Goal: Book appointment/travel/reservation

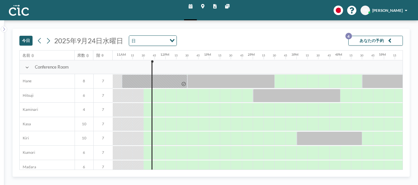
scroll to position [0, 480]
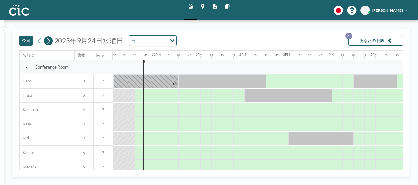
click at [49, 41] on icon at bounding box center [48, 41] width 5 height 8
click at [49, 41] on icon at bounding box center [48, 41] width 3 height 6
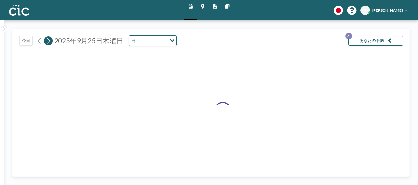
click at [49, 41] on icon at bounding box center [48, 41] width 3 height 6
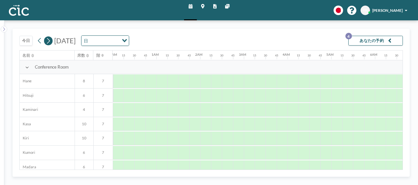
click at [49, 41] on icon at bounding box center [48, 41] width 3 height 6
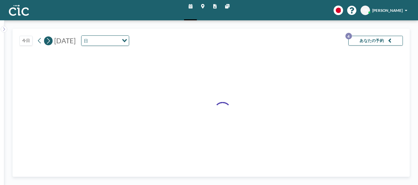
click at [49, 41] on icon at bounding box center [48, 41] width 3 height 6
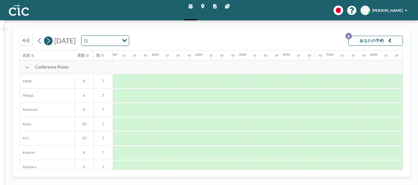
click at [49, 41] on icon at bounding box center [48, 41] width 3 height 6
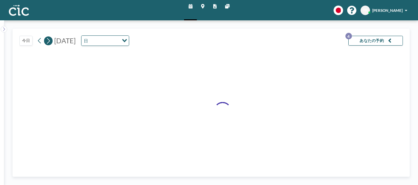
click at [49, 41] on icon at bounding box center [48, 41] width 3 height 6
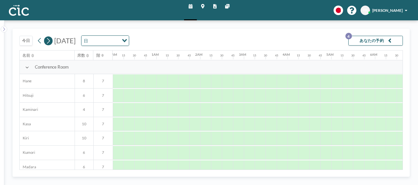
click at [49, 41] on icon at bounding box center [48, 41] width 3 height 6
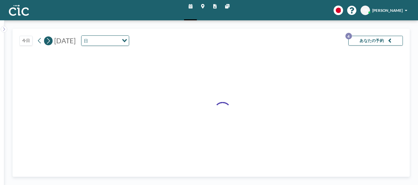
click at [49, 41] on icon at bounding box center [48, 41] width 3 height 6
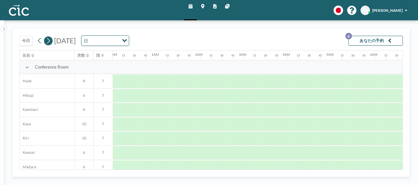
click at [49, 41] on icon at bounding box center [48, 41] width 3 height 6
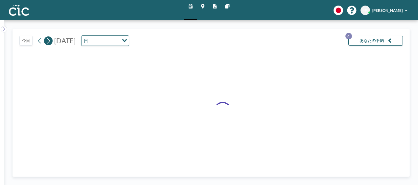
click at [49, 41] on icon at bounding box center [48, 41] width 3 height 6
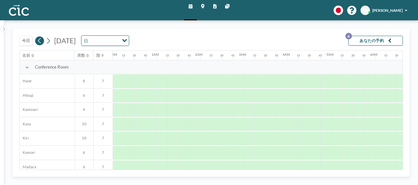
scroll to position [0, 130]
click at [37, 43] on icon at bounding box center [39, 41] width 5 height 8
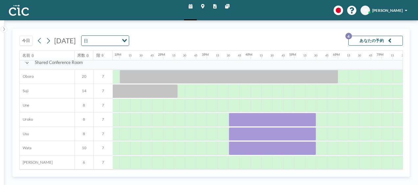
scroll to position [407, 589]
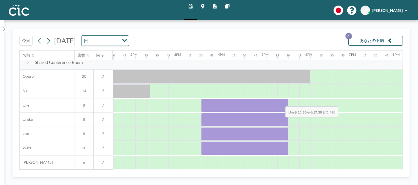
drag, startPoint x: 205, startPoint y: 102, endPoint x: 280, endPoint y: 101, distance: 75.3
click at [280, 101] on div at bounding box center [244, 106] width 87 height 14
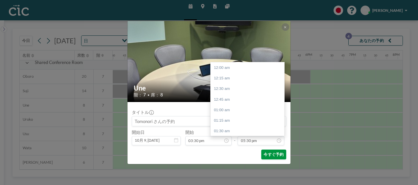
scroll to position [743, 0]
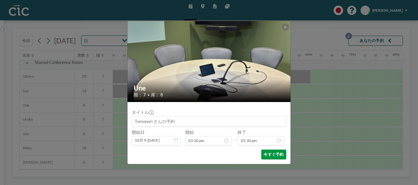
click at [278, 154] on button "今すぐ予約" at bounding box center [273, 155] width 25 height 10
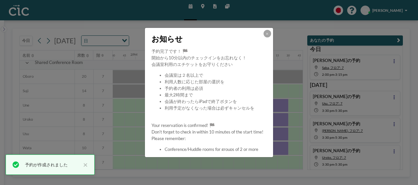
scroll to position [28, 0]
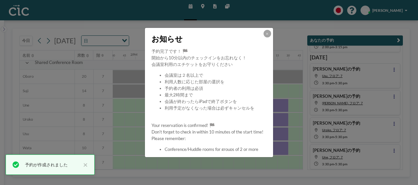
click at [271, 36] on div at bounding box center [268, 34] width 8 height 8
click at [267, 35] on button at bounding box center [268, 34] width 8 height 8
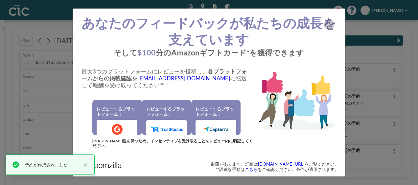
click at [393, 57] on div "あなたのフィードバックが私たちの成長を支えています そして $100 分のAmazonギフトカード*を獲得できます 最大3つのプラットフォームにレビューを投稿…" at bounding box center [209, 92] width 418 height 185
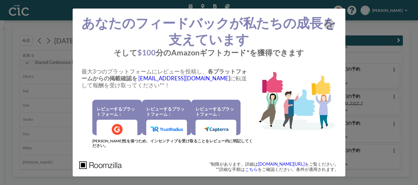
click at [45, 121] on div "あなたのフィードバックが私たちの成長を支えています そして $100 分のAmazonギフトカード*を獲得できます 最大3つのプラットフォームにレビューを投稿…" at bounding box center [209, 92] width 418 height 185
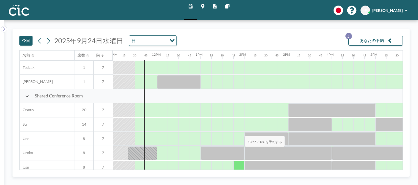
scroll to position [407, 480]
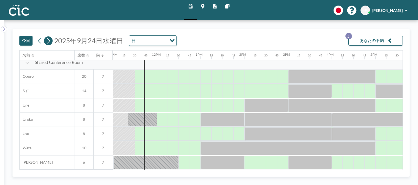
click at [45, 40] on button at bounding box center [48, 40] width 9 height 9
drag, startPoint x: 45, startPoint y: 40, endPoint x: 49, endPoint y: 40, distance: 4.0
click at [47, 40] on button at bounding box center [48, 40] width 9 height 9
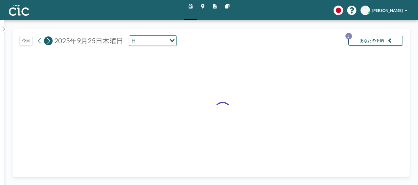
click at [49, 40] on icon at bounding box center [48, 41] width 5 height 8
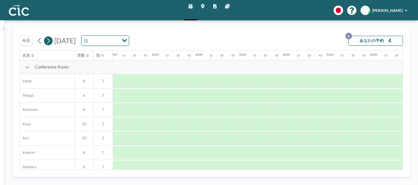
click at [49, 40] on icon at bounding box center [48, 41] width 5 height 8
click at [49, 39] on icon at bounding box center [48, 41] width 5 height 8
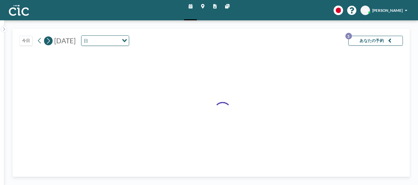
click at [49, 39] on icon at bounding box center [48, 41] width 5 height 8
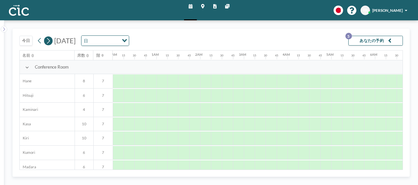
click at [49, 39] on icon at bounding box center [48, 41] width 5 height 8
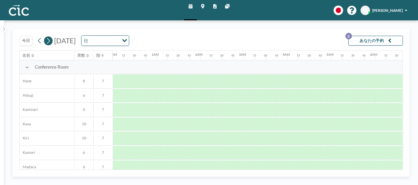
click at [49, 39] on icon at bounding box center [48, 41] width 5 height 8
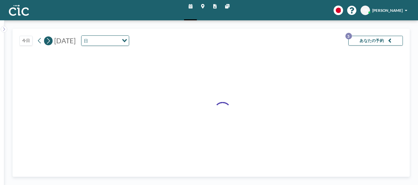
click at [49, 39] on icon at bounding box center [48, 41] width 5 height 8
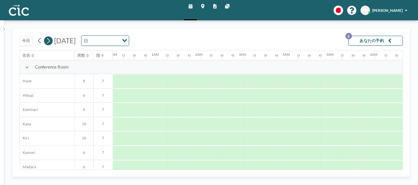
click at [49, 39] on icon at bounding box center [48, 41] width 5 height 8
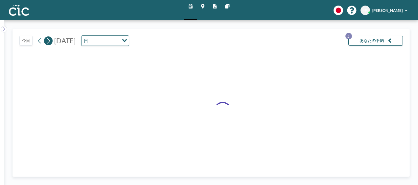
click at [49, 39] on icon at bounding box center [48, 41] width 5 height 8
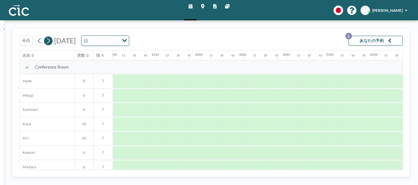
click at [49, 39] on icon at bounding box center [48, 41] width 5 height 8
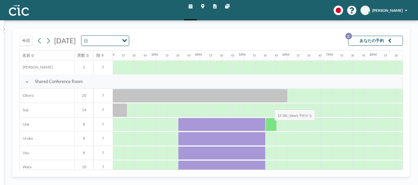
scroll to position [385, 612]
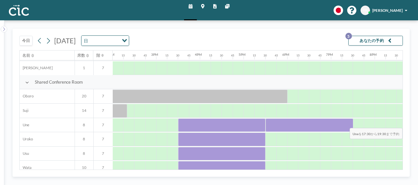
drag, startPoint x: 271, startPoint y: 124, endPoint x: 361, endPoint y: 123, distance: 89.7
click at [361, 123] on div at bounding box center [24, 125] width 1049 height 14
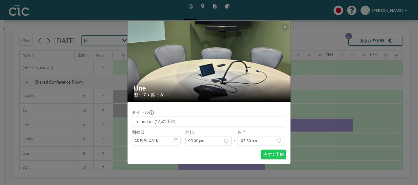
scroll to position [828, 0]
click at [272, 156] on button "今すぐ予約" at bounding box center [273, 155] width 25 height 10
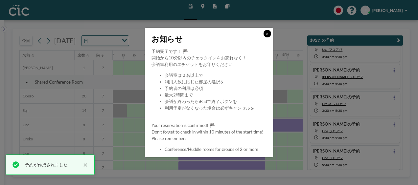
click at [268, 32] on button at bounding box center [268, 34] width 8 height 8
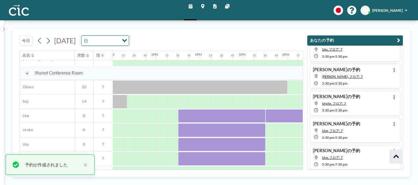
scroll to position [407, 612]
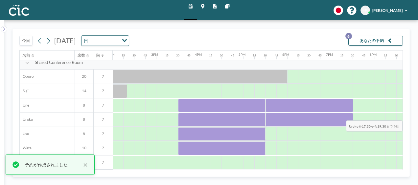
drag, startPoint x: 275, startPoint y: 122, endPoint x: 360, endPoint y: 115, distance: 85.1
click at [360, 115] on div at bounding box center [24, 120] width 1049 height 14
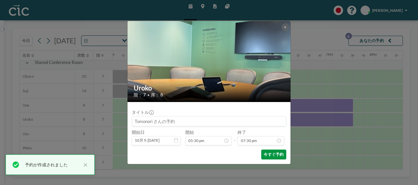
click at [274, 152] on button "今すぐ予約" at bounding box center [273, 155] width 25 height 10
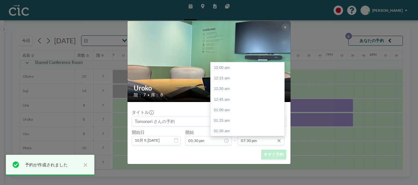
scroll to position [0, 0]
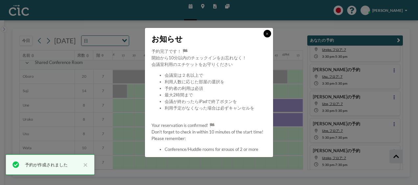
click at [267, 33] on icon at bounding box center [267, 33] width 2 height 3
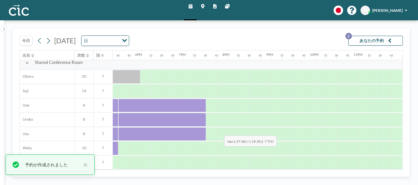
drag, startPoint x: 268, startPoint y: 130, endPoint x: 219, endPoint y: 130, distance: 48.3
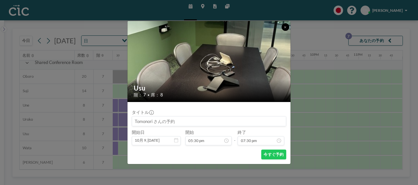
click at [285, 26] on icon at bounding box center [285, 27] width 2 height 3
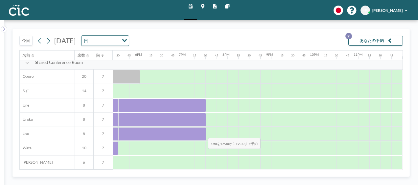
drag, startPoint x: 122, startPoint y: 133, endPoint x: 203, endPoint y: 133, distance: 80.8
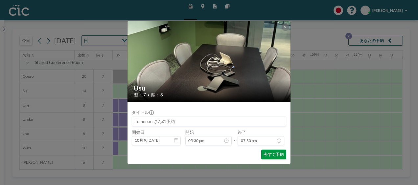
scroll to position [828, 0]
click at [273, 154] on button "今すぐ予約" at bounding box center [273, 155] width 25 height 10
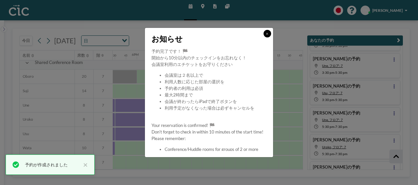
click at [268, 32] on button at bounding box center [268, 34] width 8 height 8
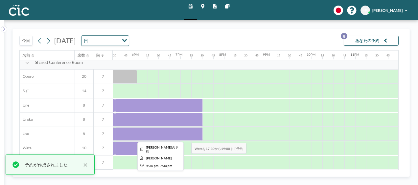
scroll to position [108, 0]
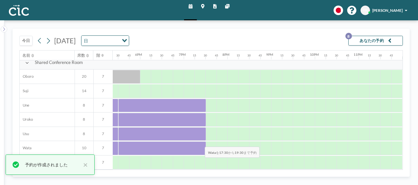
drag, startPoint x: 123, startPoint y: 143, endPoint x: 200, endPoint y: 142, distance: 77.2
click at [200, 142] on div at bounding box center [161, 149] width 87 height 14
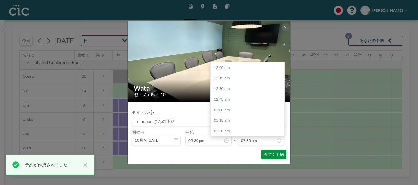
scroll to position [828, 0]
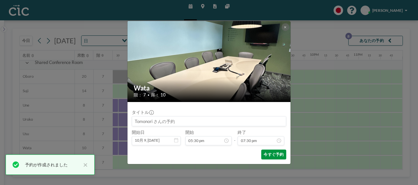
click at [273, 153] on button "今すぐ予約" at bounding box center [273, 155] width 25 height 10
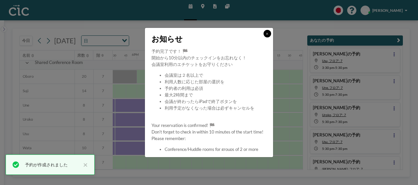
click at [269, 33] on button at bounding box center [268, 34] width 8 height 8
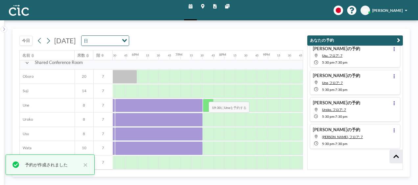
scroll to position [156, 0]
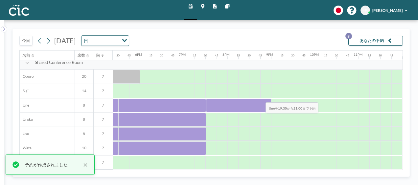
drag, startPoint x: 212, startPoint y: 97, endPoint x: 261, endPoint y: 97, distance: 48.6
click at [261, 99] on div at bounding box center [239, 106] width 66 height 14
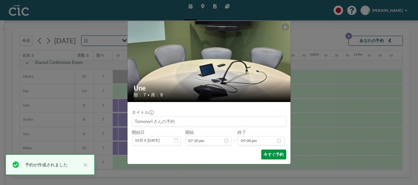
scroll to position [0, 0]
click at [272, 155] on button "今すぐ予約" at bounding box center [273, 155] width 25 height 10
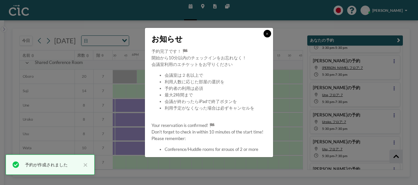
click at [269, 33] on button at bounding box center [268, 34] width 8 height 8
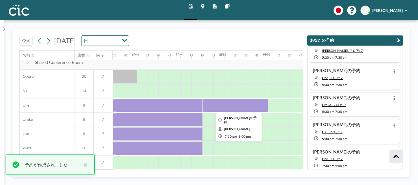
scroll to position [135, 0]
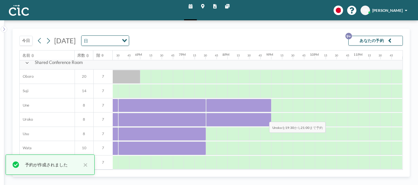
drag, startPoint x: 213, startPoint y: 121, endPoint x: 264, endPoint y: 117, distance: 51.8
click at [264, 117] on div at bounding box center [239, 120] width 66 height 14
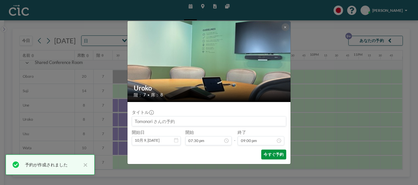
scroll to position [892, 0]
click at [273, 154] on button "今すぐ予約" at bounding box center [273, 155] width 25 height 10
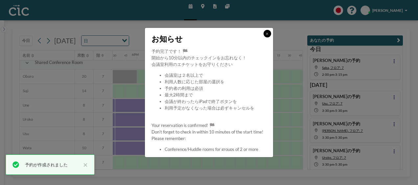
click at [269, 32] on button at bounding box center [268, 34] width 8 height 8
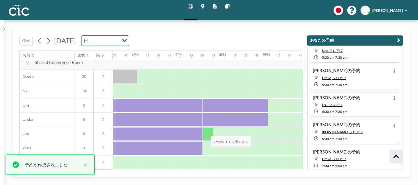
scroll to position [210, 0]
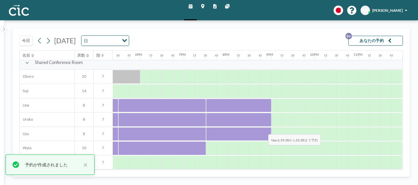
drag, startPoint x: 207, startPoint y: 132, endPoint x: 264, endPoint y: 129, distance: 56.3
click at [264, 129] on div at bounding box center [239, 135] width 66 height 14
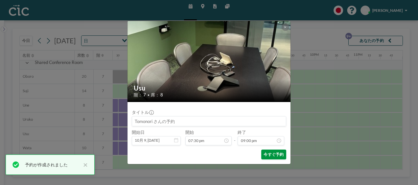
scroll to position [892, 0]
click at [279, 154] on button "今すぐ予約" at bounding box center [273, 155] width 25 height 10
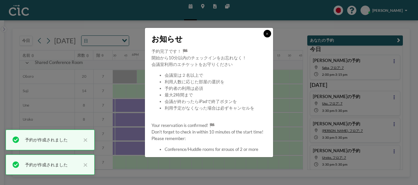
click at [269, 33] on button at bounding box center [268, 34] width 8 height 8
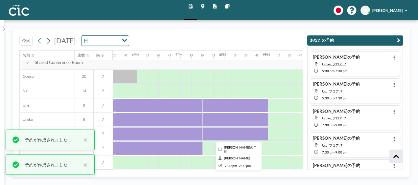
scroll to position [215, 0]
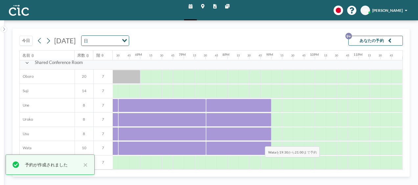
click at [260, 142] on div at bounding box center [239, 149] width 66 height 14
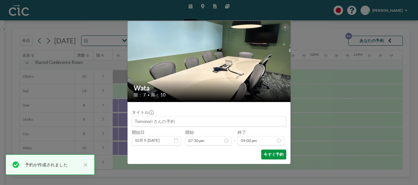
scroll to position [892, 0]
click at [273, 156] on button "今すぐ予約" at bounding box center [273, 155] width 25 height 10
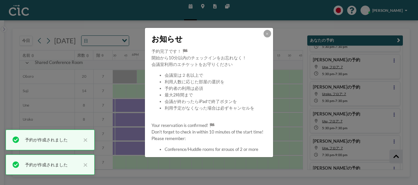
scroll to position [236, 0]
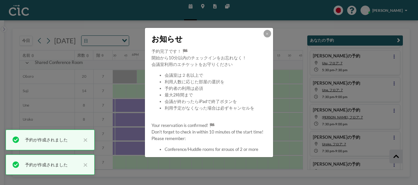
click at [270, 34] on button at bounding box center [268, 34] width 8 height 8
